Goal: Transaction & Acquisition: Purchase product/service

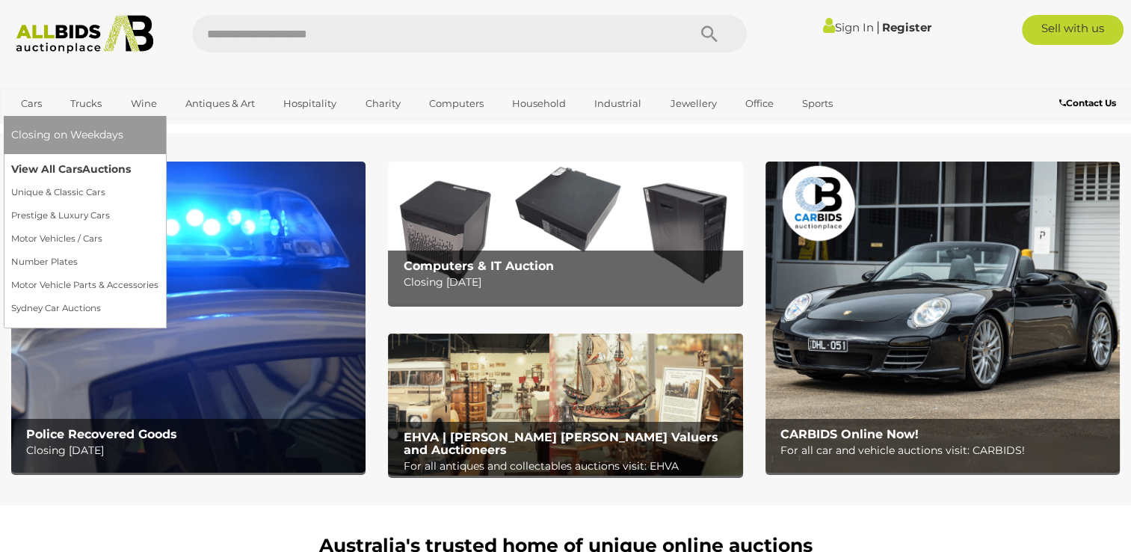
click at [40, 167] on link "View All Cars Auctions" at bounding box center [84, 169] width 147 height 23
click at [30, 99] on link "Cars" at bounding box center [31, 103] width 40 height 25
click at [29, 103] on link "Cars" at bounding box center [31, 103] width 40 height 25
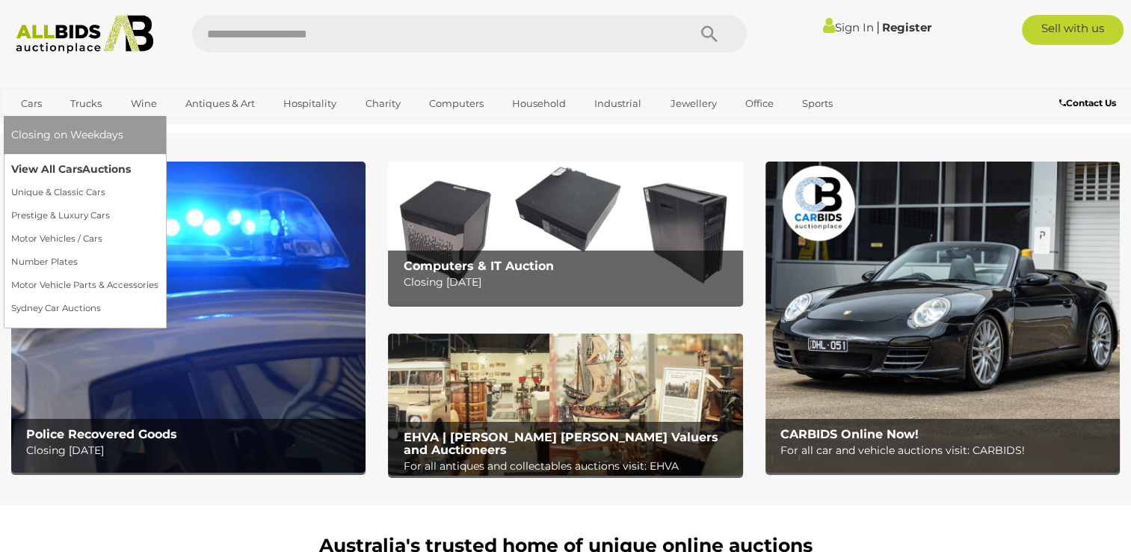
click at [46, 172] on link "View All Cars Auctions" at bounding box center [84, 169] width 147 height 23
